Goal: Navigation & Orientation: Find specific page/section

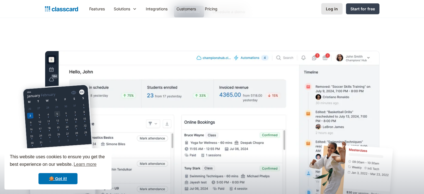
click at [336, 8] on div "Log in" at bounding box center [332, 9] width 12 height 6
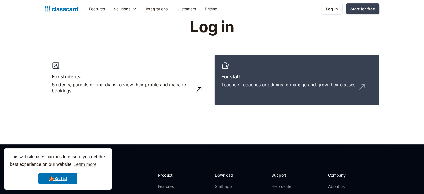
scroll to position [20, 0]
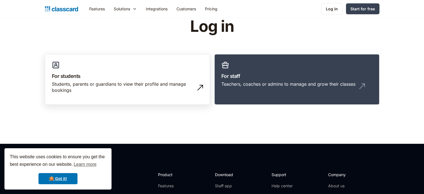
click at [116, 79] on h3 "For students" at bounding box center [127, 76] width 151 height 8
